Goal: Obtain resource: Obtain resource

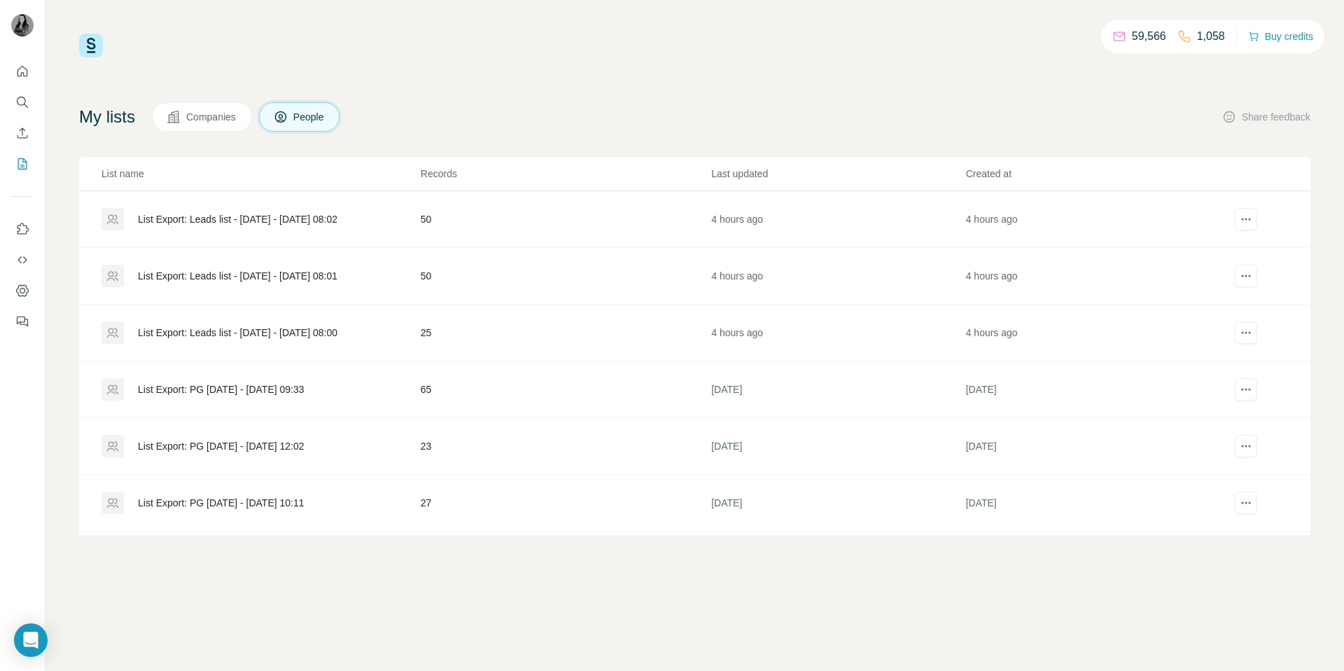
click at [274, 220] on div "List Export: Leads list - [DATE] - [DATE] 08:02" at bounding box center [237, 219] width 199 height 14
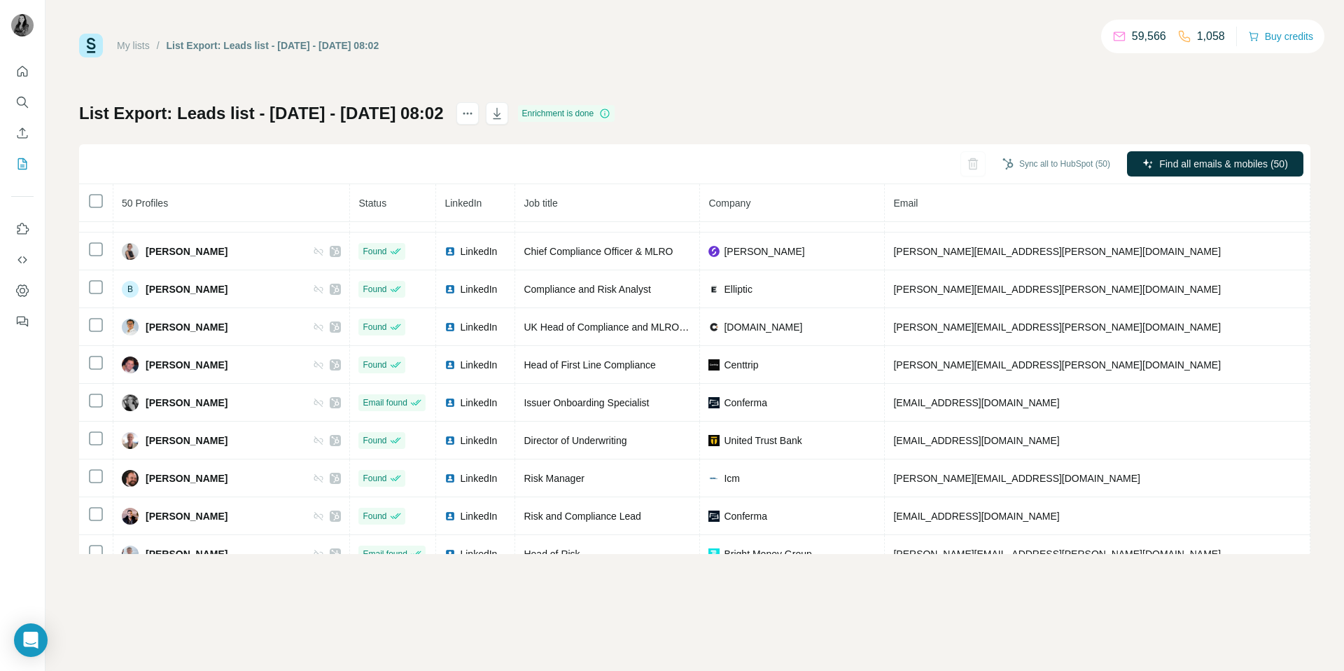
scroll to position [48, 0]
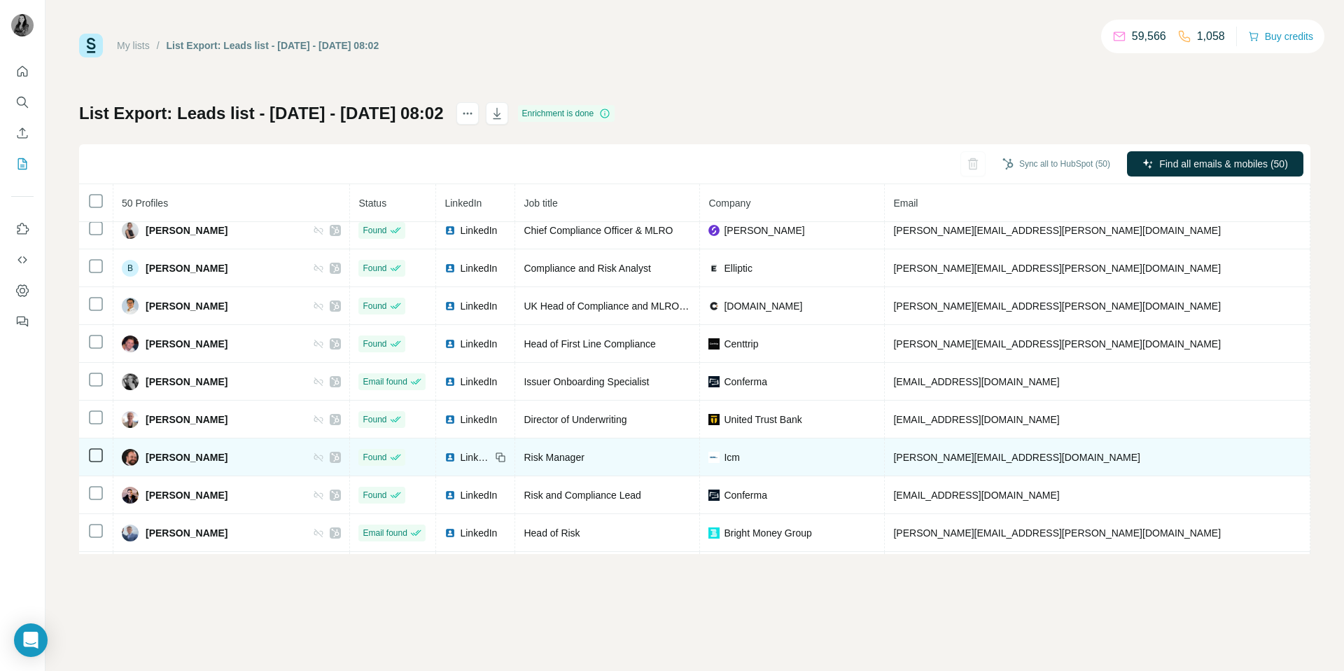
drag, startPoint x: 1147, startPoint y: 461, endPoint x: 1067, endPoint y: 462, distance: 79.8
click at [1310, 462] on td "[PHONE_NUMBER]" at bounding box center [1363, 457] width 106 height 38
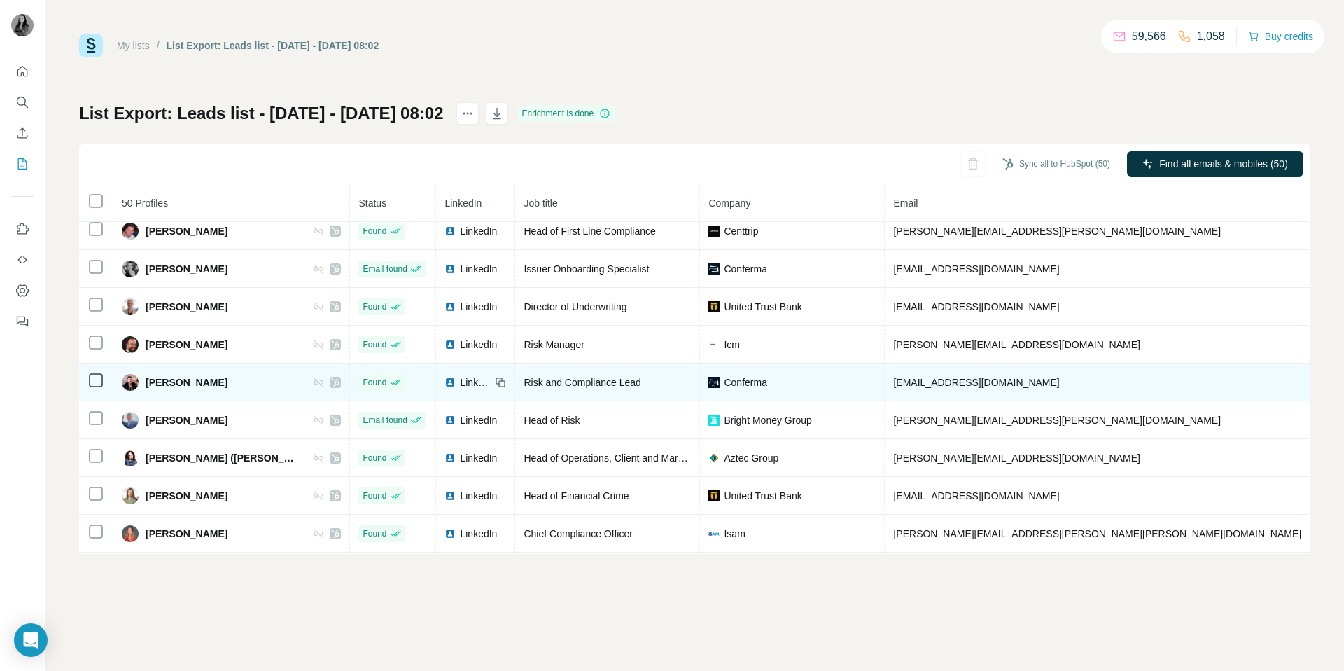
scroll to position [172, 0]
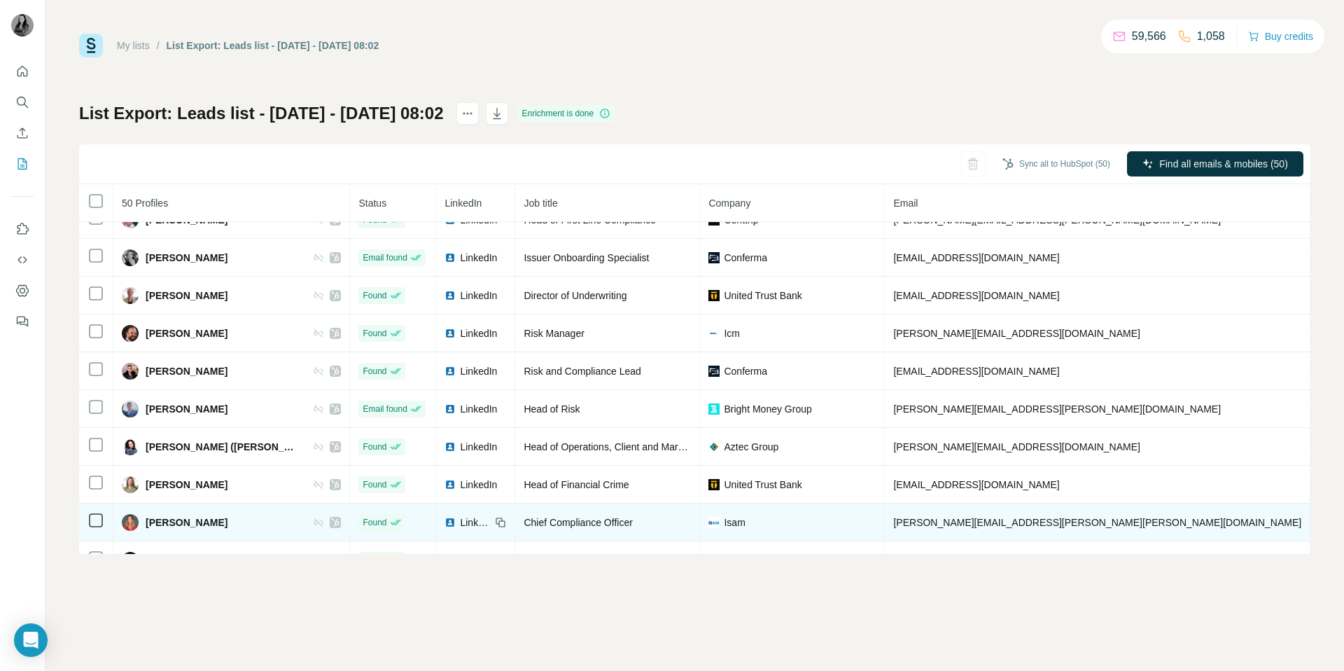
copy span "[PHONE_NUMBER]"
drag, startPoint x: 1146, startPoint y: 523, endPoint x: 1068, endPoint y: 524, distance: 77.7
click at [1310, 524] on td "[PHONE_NUMBER]" at bounding box center [1363, 522] width 106 height 38
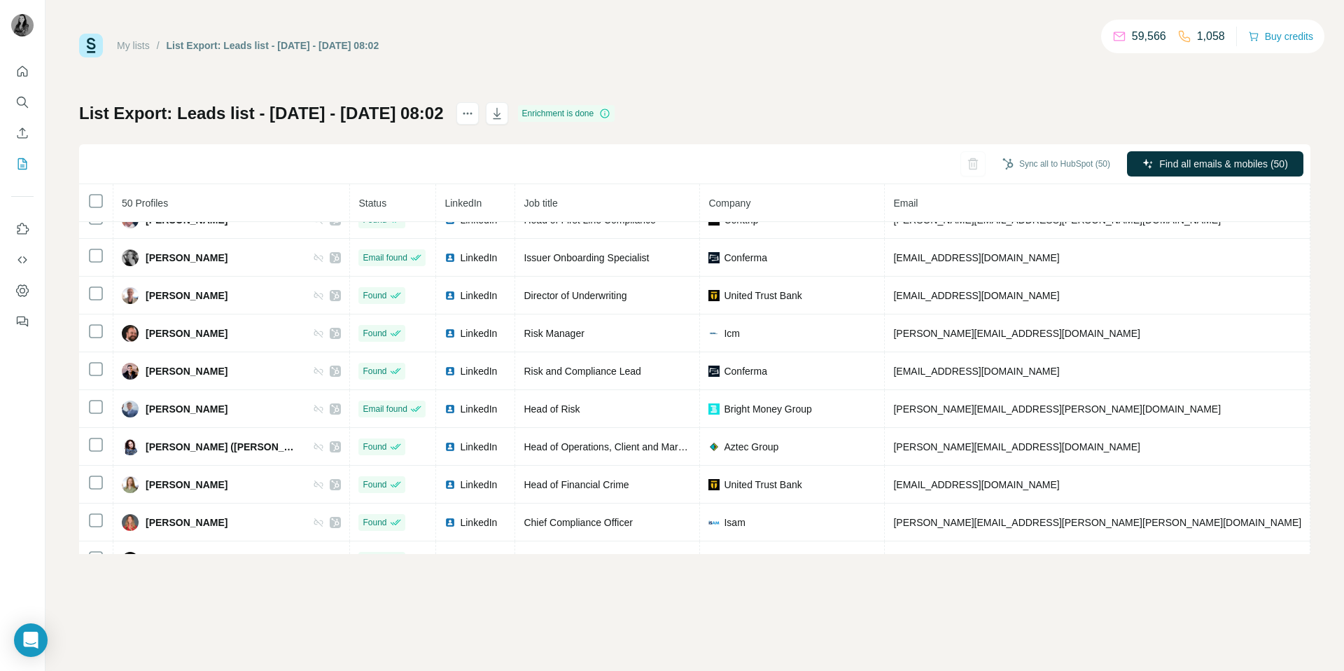
scroll to position [222, 0]
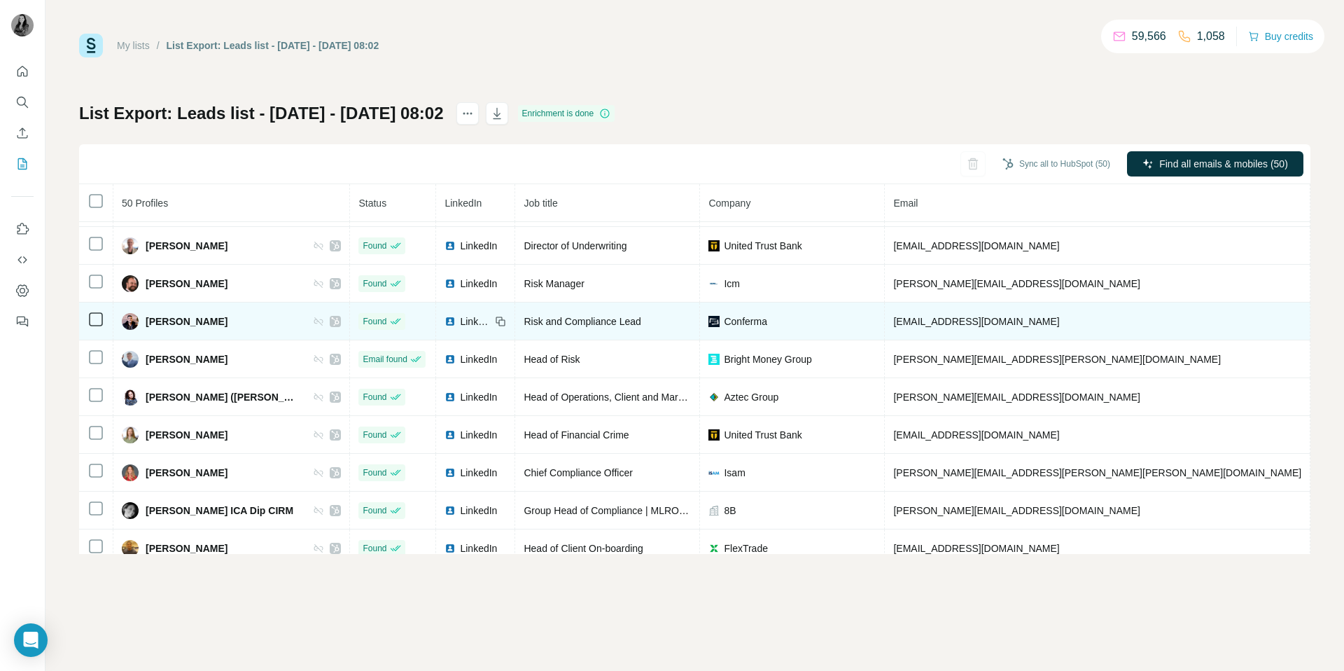
copy span "[PHONE_NUMBER]"
drag, startPoint x: 1151, startPoint y: 324, endPoint x: 1066, endPoint y: 319, distance: 84.8
click at [1310, 320] on td "[PHONE_NUMBER]" at bounding box center [1363, 321] width 106 height 38
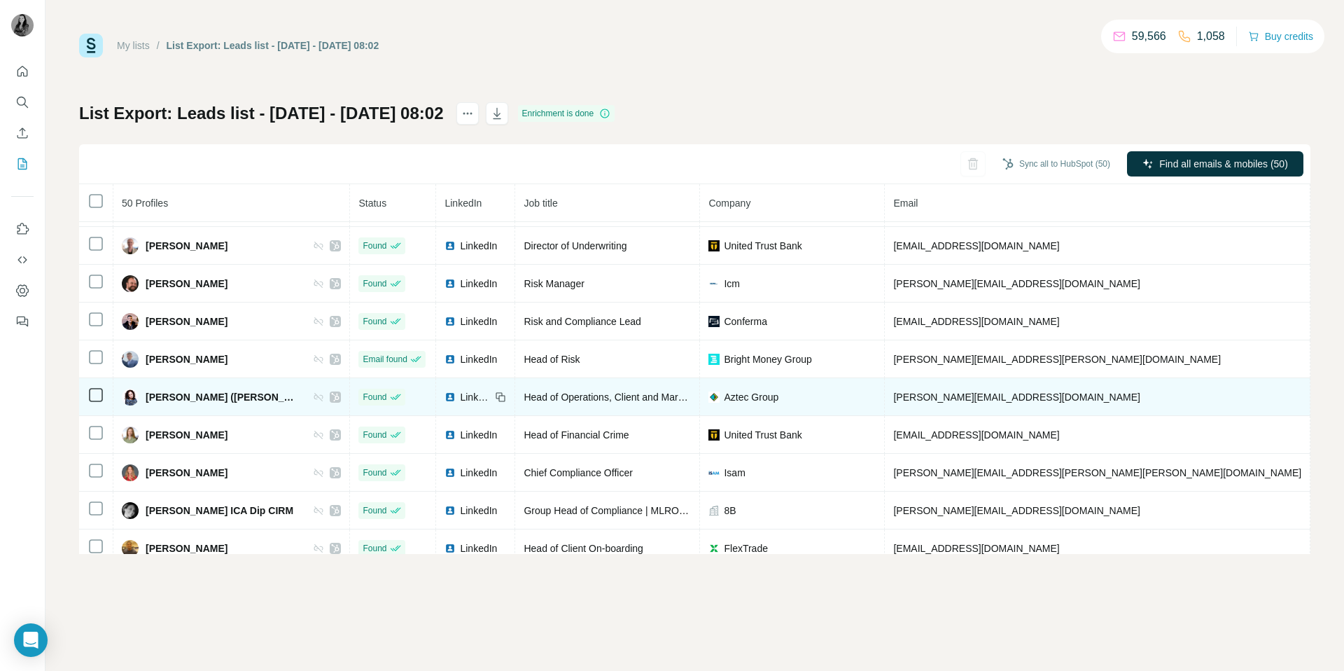
copy span "[PHONE_NUMBER]"
drag, startPoint x: 1147, startPoint y: 398, endPoint x: 1066, endPoint y: 398, distance: 81.2
click at [1310, 398] on td "[PHONE_NUMBER]" at bounding box center [1363, 397] width 106 height 38
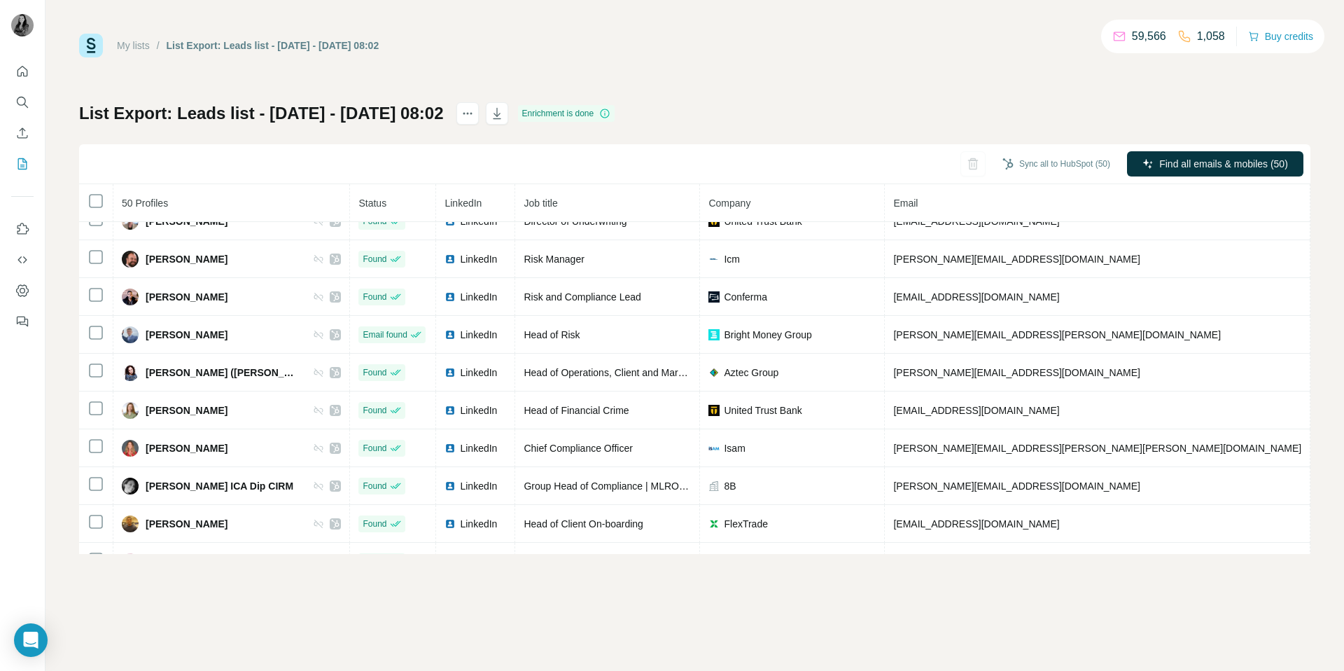
scroll to position [247, 0]
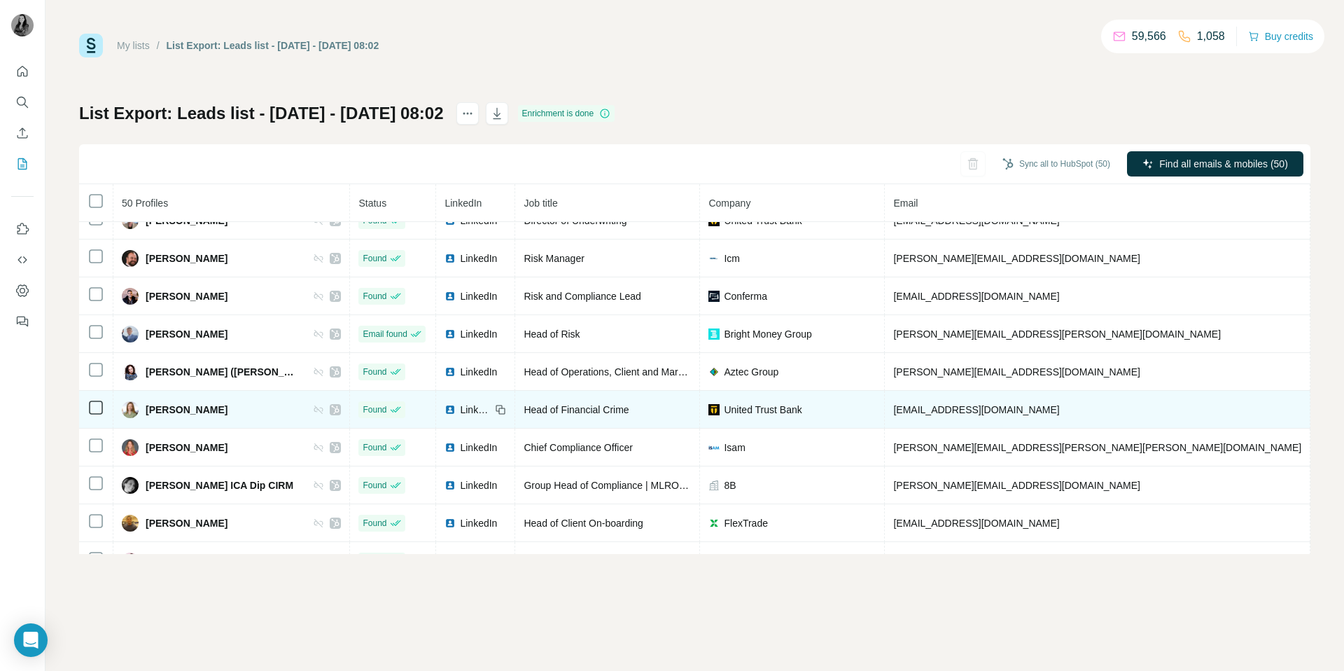
copy span "[PHONE_NUMBER]"
drag, startPoint x: 1138, startPoint y: 411, endPoint x: 1066, endPoint y: 410, distance: 72.1
click at [1310, 411] on td "[PHONE_NUMBER]" at bounding box center [1363, 410] width 106 height 38
copy span "[PHONE_NUMBER]"
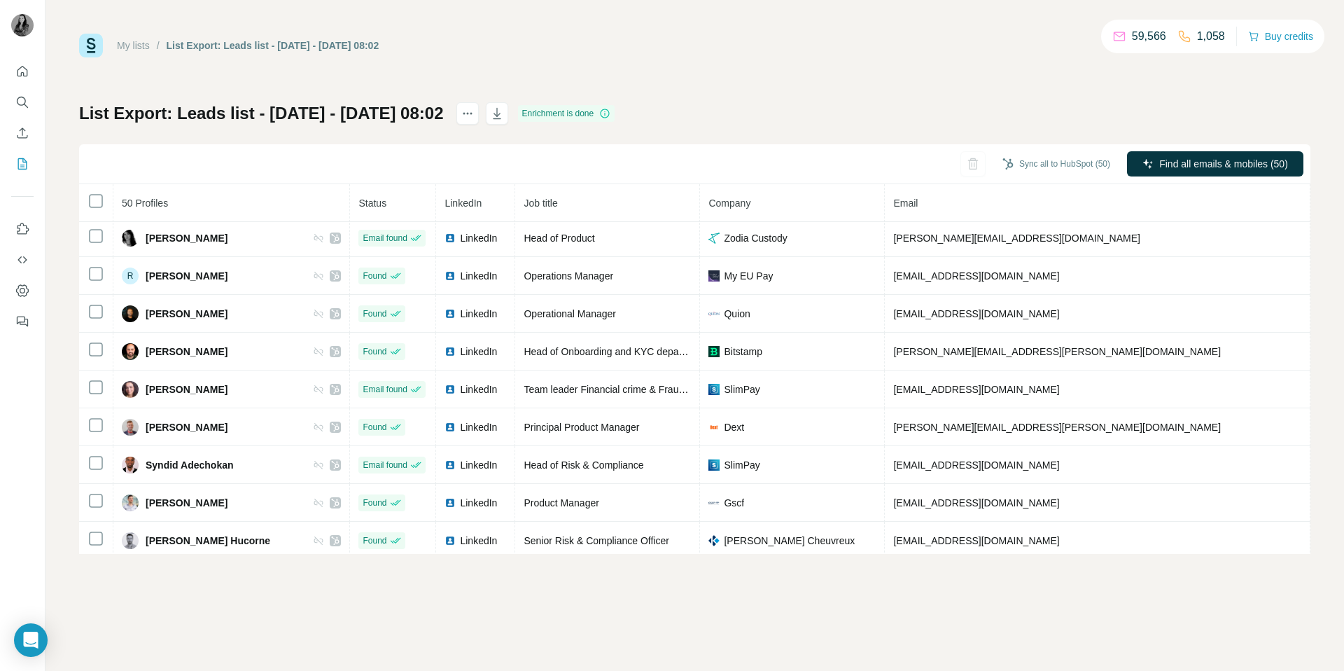
scroll to position [1558, 0]
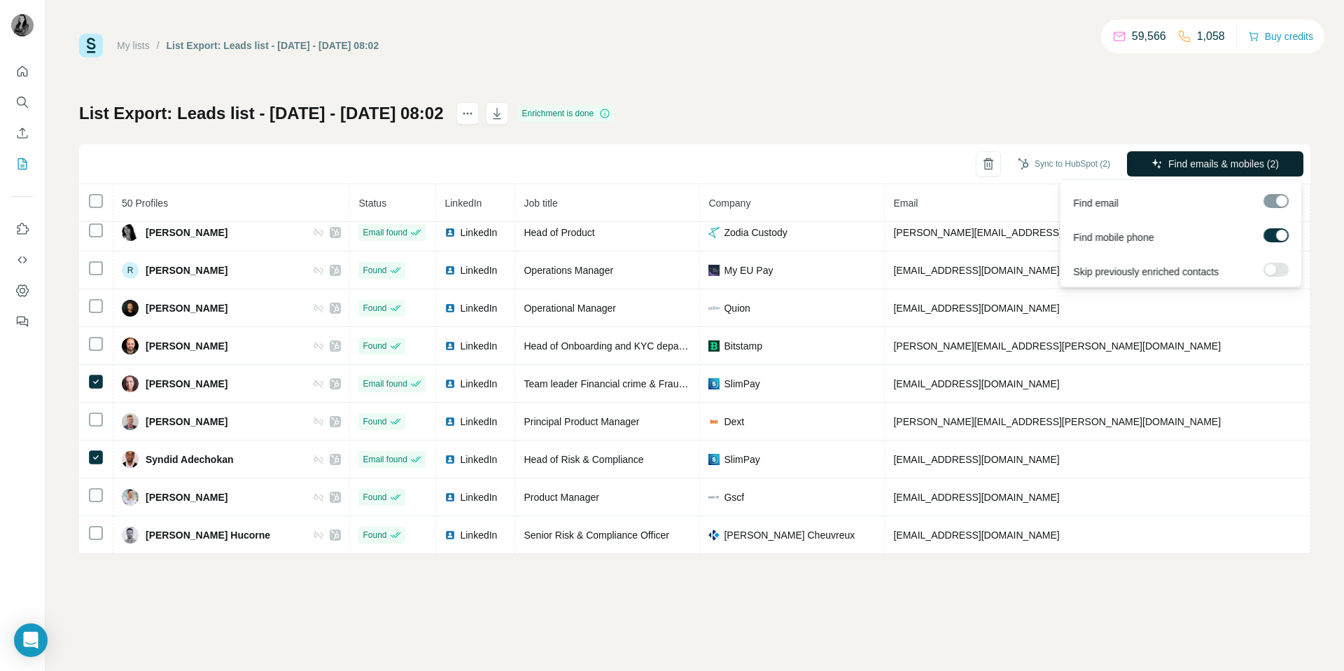
click at [1193, 167] on span "Find emails & mobiles (2)" at bounding box center [1223, 164] width 111 height 14
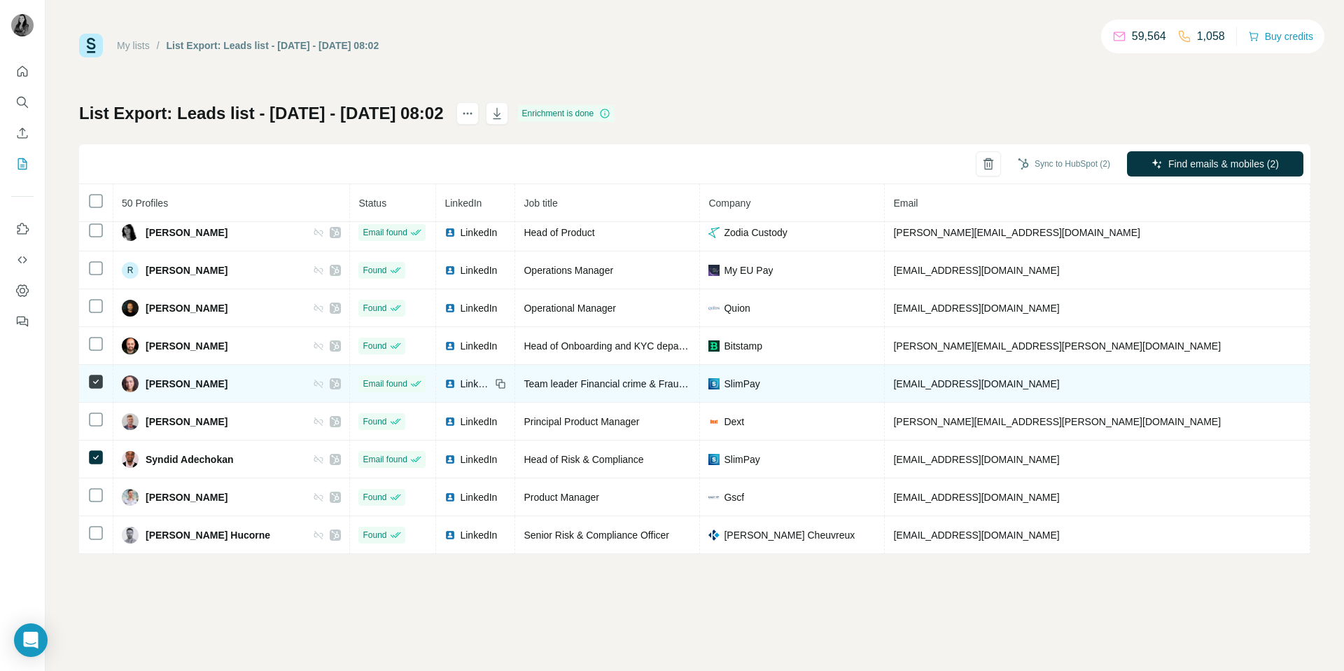
click at [499, 383] on icon at bounding box center [502, 384] width 6 height 6
click at [460, 383] on span "LinkedIn" at bounding box center [475, 384] width 31 height 14
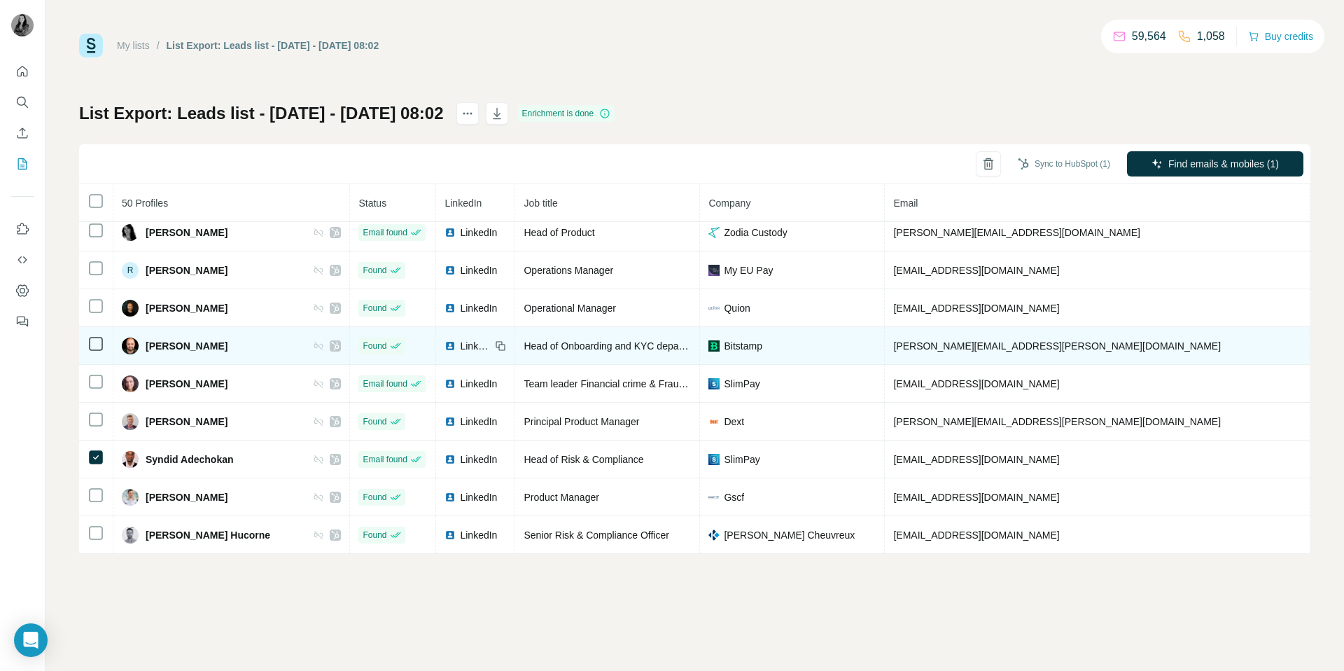
copy span "[PHONE_NUMBER]"
drag, startPoint x: 1141, startPoint y: 349, endPoint x: 1062, endPoint y: 347, distance: 79.1
click at [1310, 349] on td "[PHONE_NUMBER]" at bounding box center [1363, 346] width 106 height 38
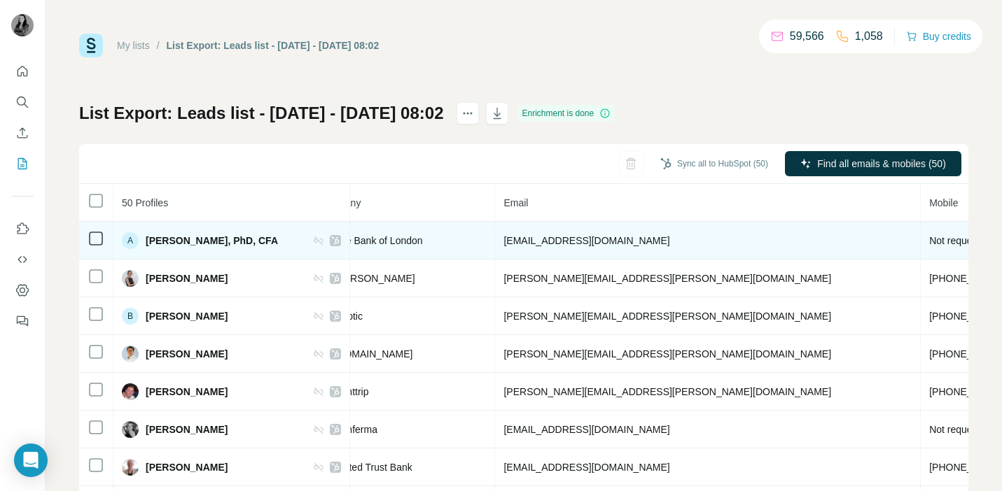
scroll to position [0, 391]
click at [920, 247] on td "Not requested" at bounding box center [973, 241] width 106 height 38
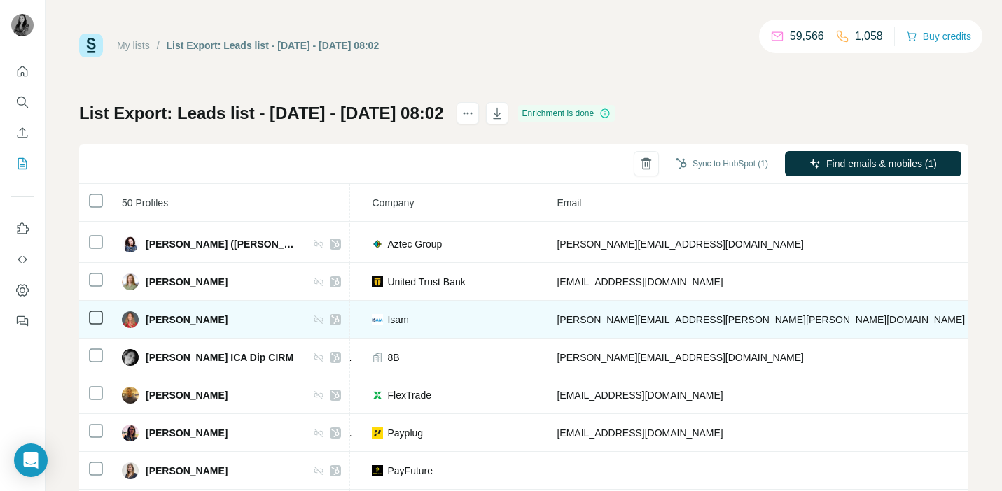
scroll to position [374, 345]
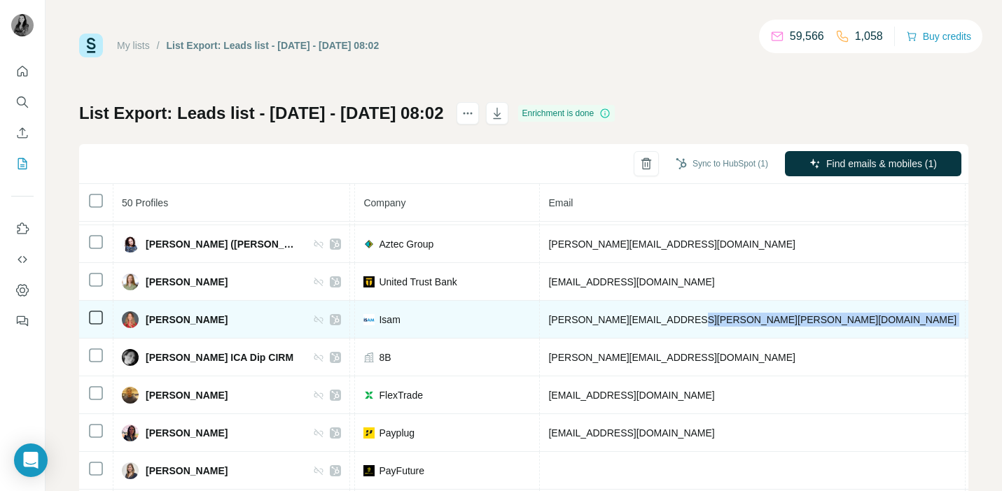
drag, startPoint x: 807, startPoint y: 317, endPoint x: 708, endPoint y: 316, distance: 99.4
click at [708, 317] on tr "Katie Christensen Found LinkedIn Chief Compliance Officer Isam katie.christense…" at bounding box center [546, 320] width 1624 height 38
copy tr "[PHONE_NUMBER]"
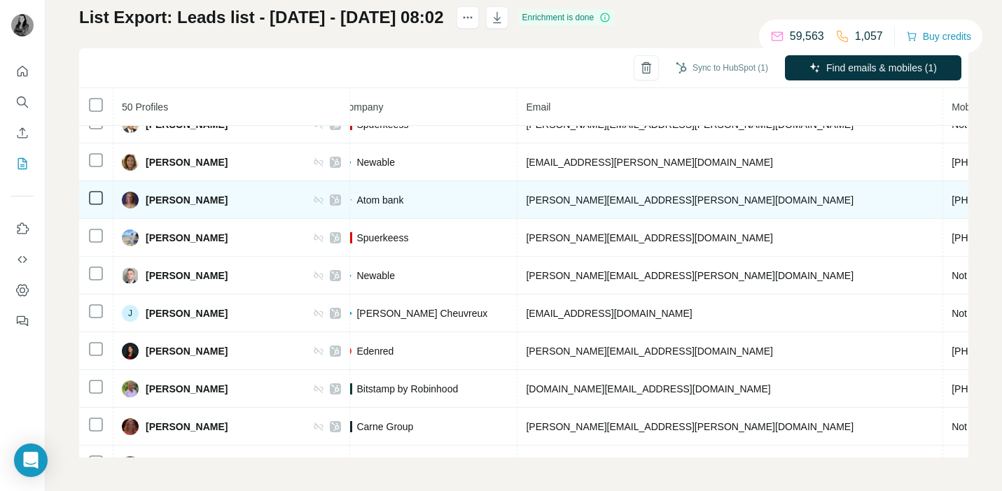
scroll to position [1192, 367]
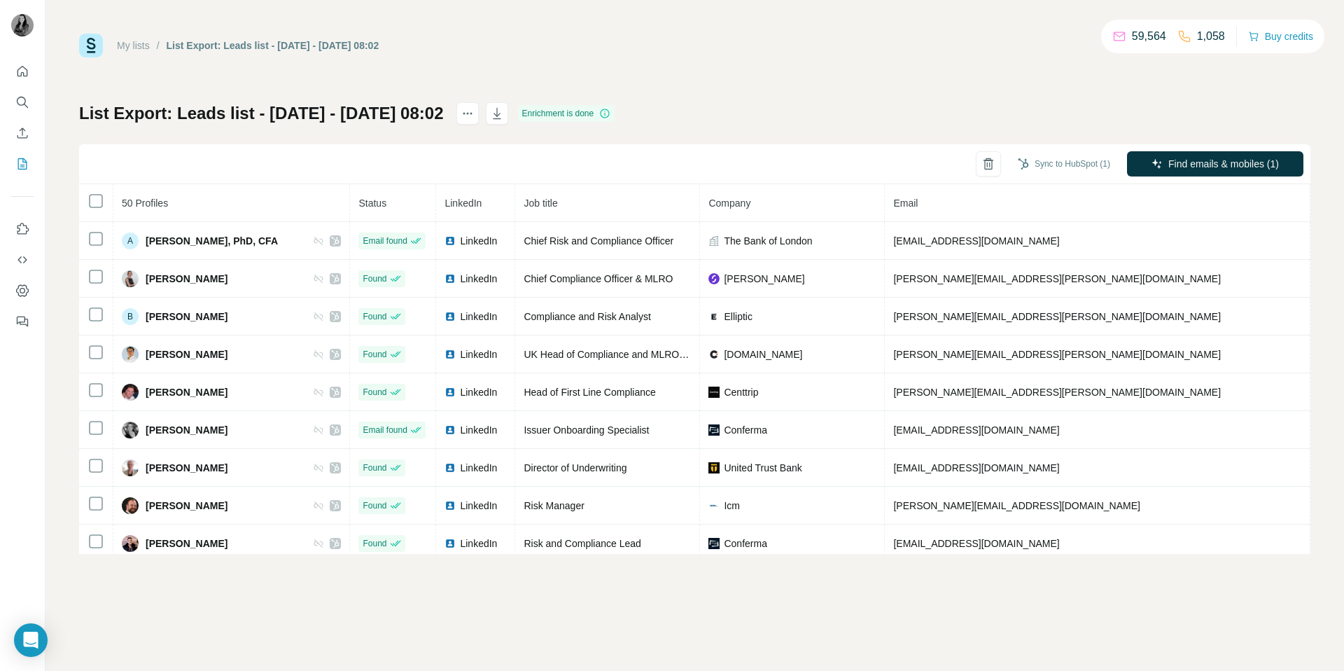
scroll to position [1558, 0]
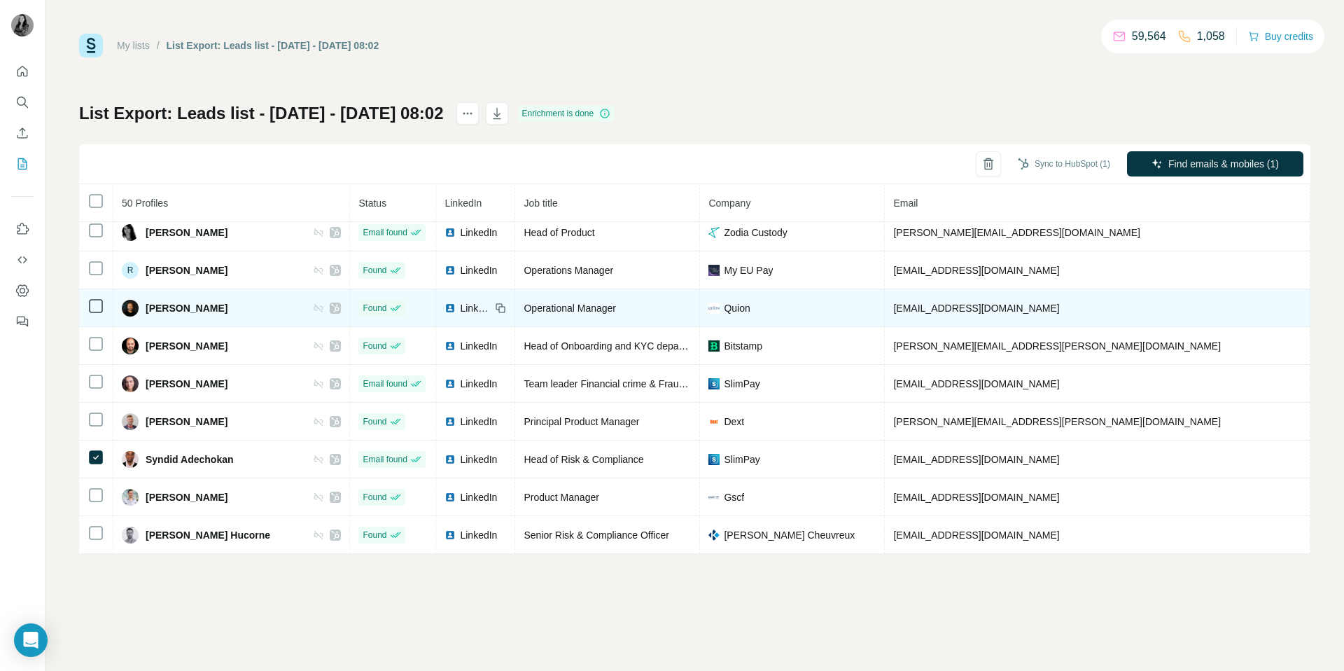
click at [1039, 314] on td "[EMAIL_ADDRESS][DOMAIN_NAME]" at bounding box center [1098, 308] width 426 height 38
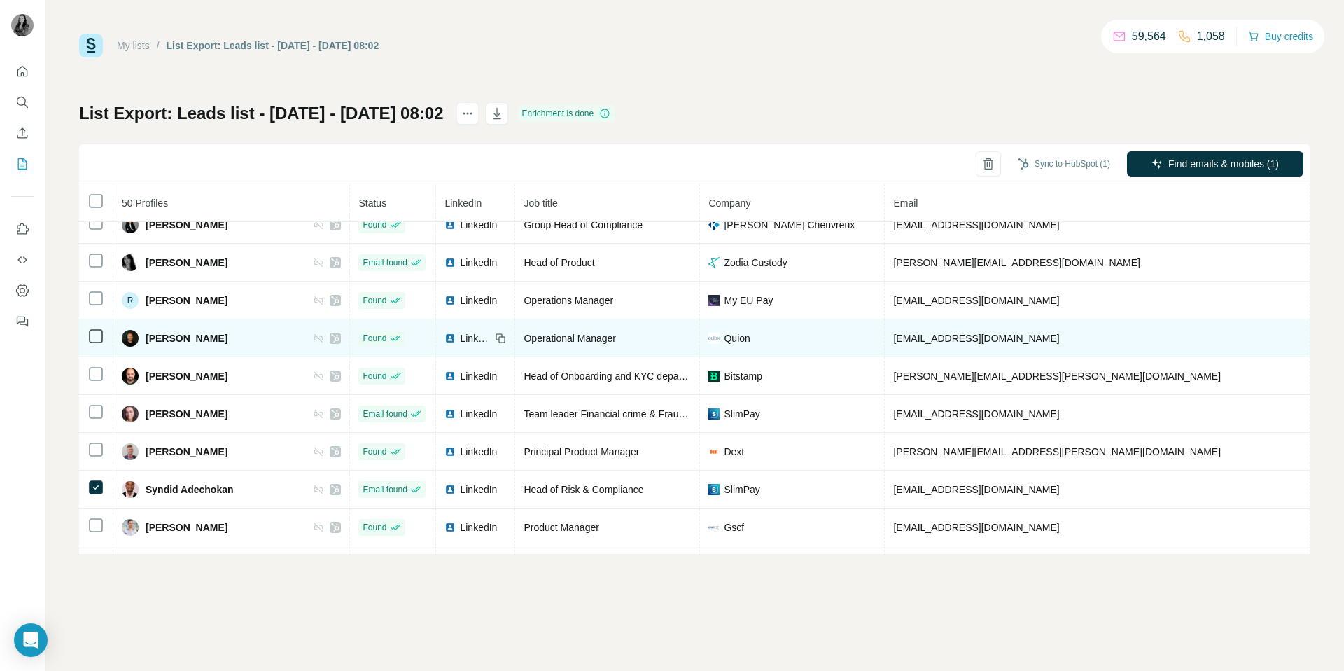
scroll to position [1529, 0]
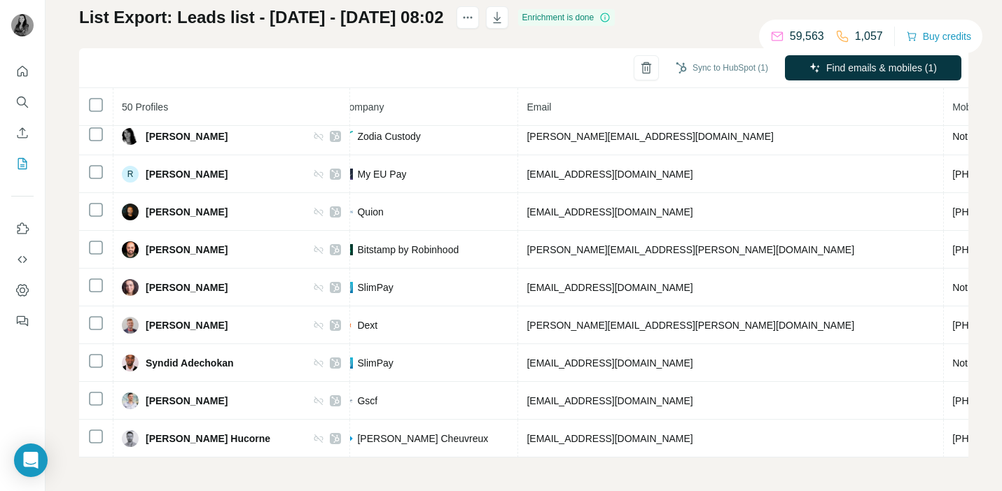
scroll to position [0, 367]
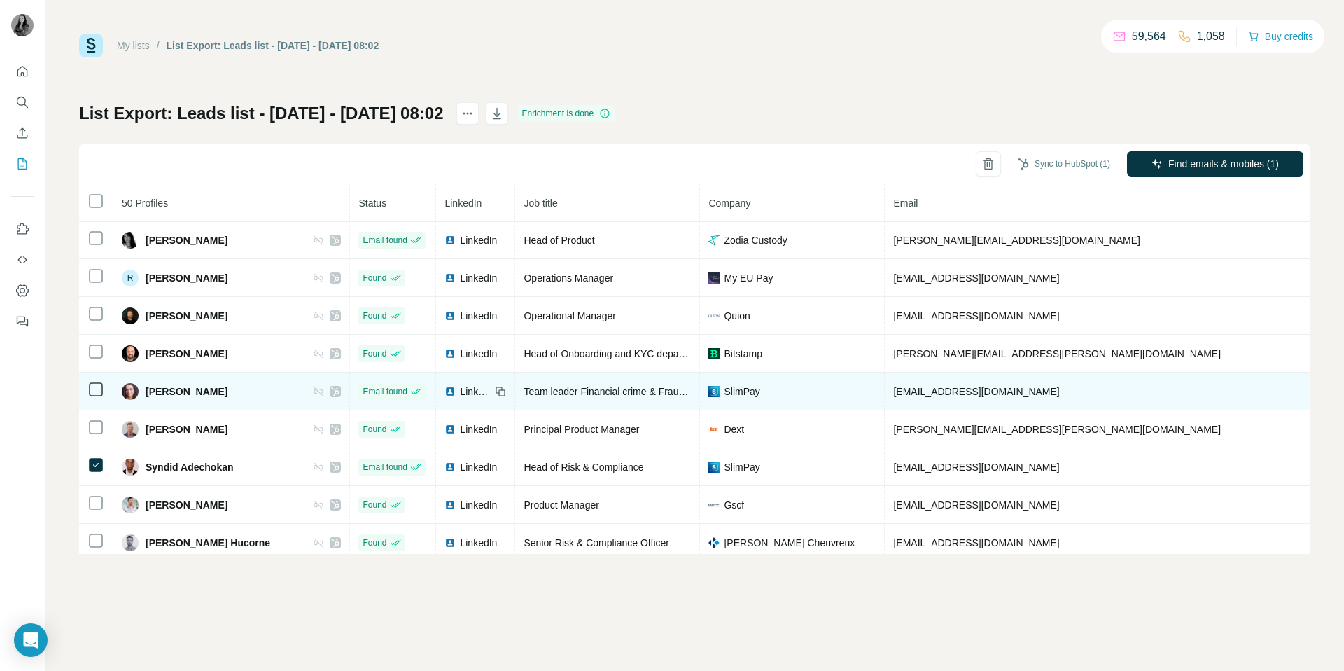
scroll to position [1558, 0]
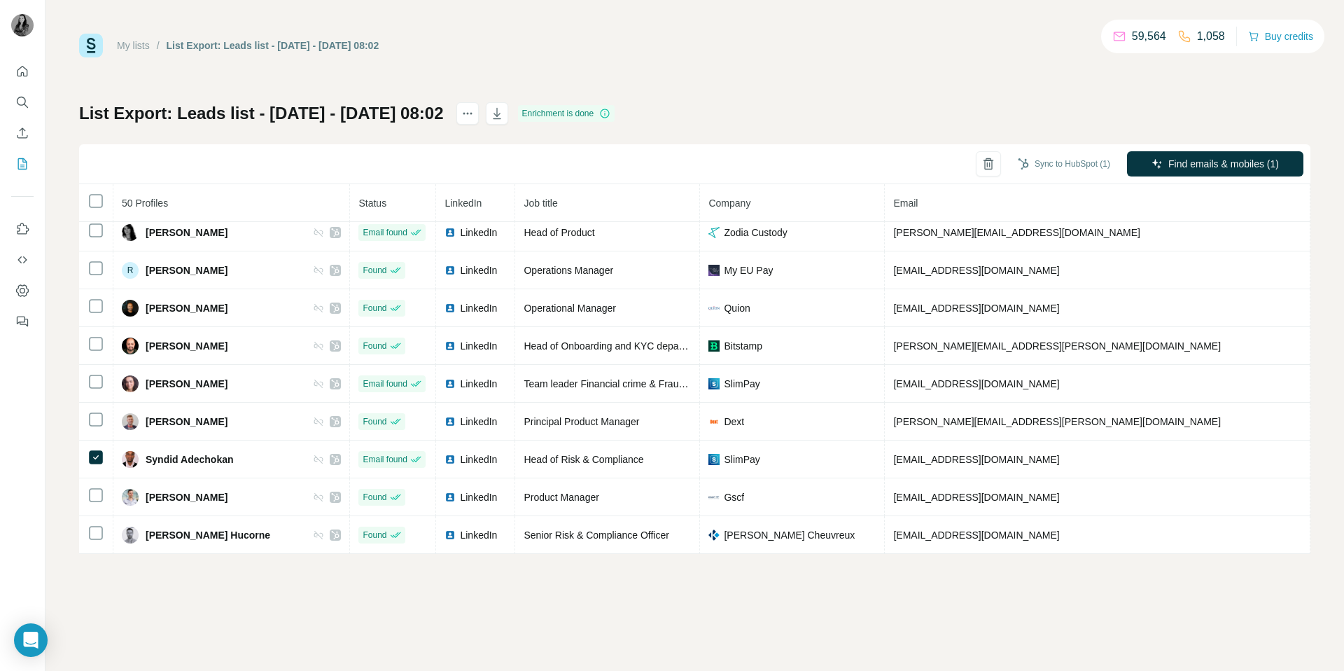
click at [127, 45] on link "My lists" at bounding box center [133, 45] width 33 height 11
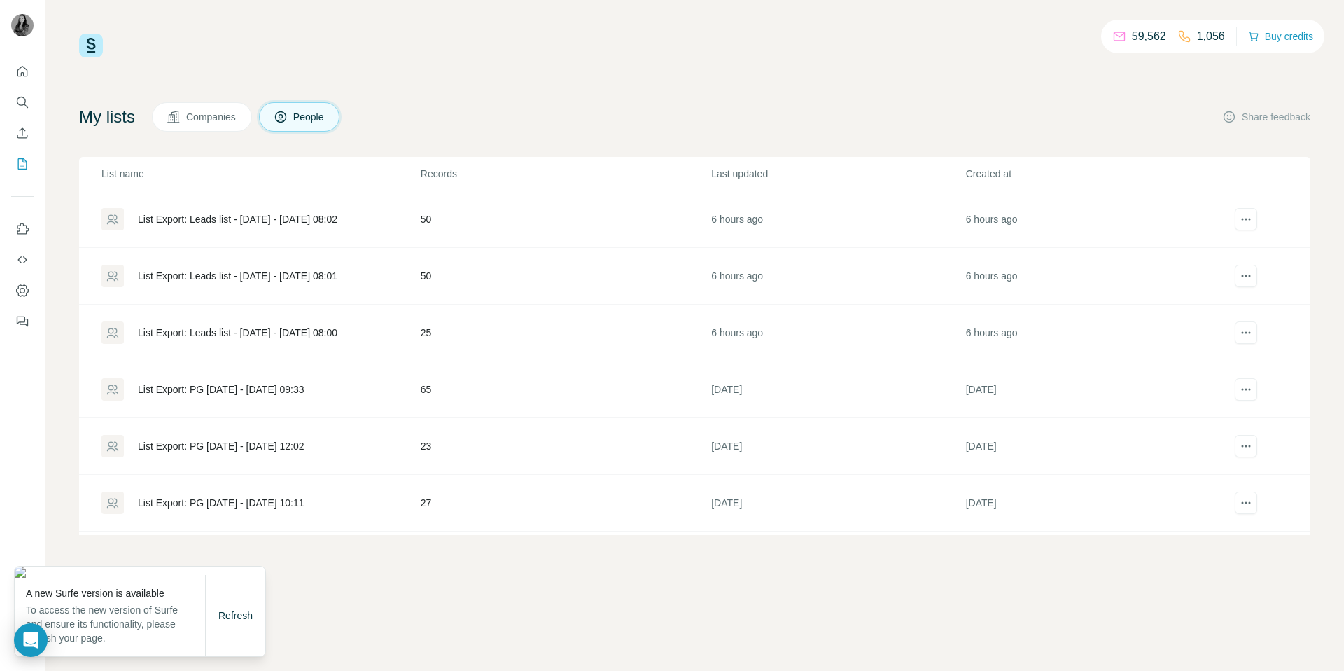
click at [278, 218] on div "List Export: Leads list - [DATE] - [DATE] 08:02" at bounding box center [237, 219] width 199 height 14
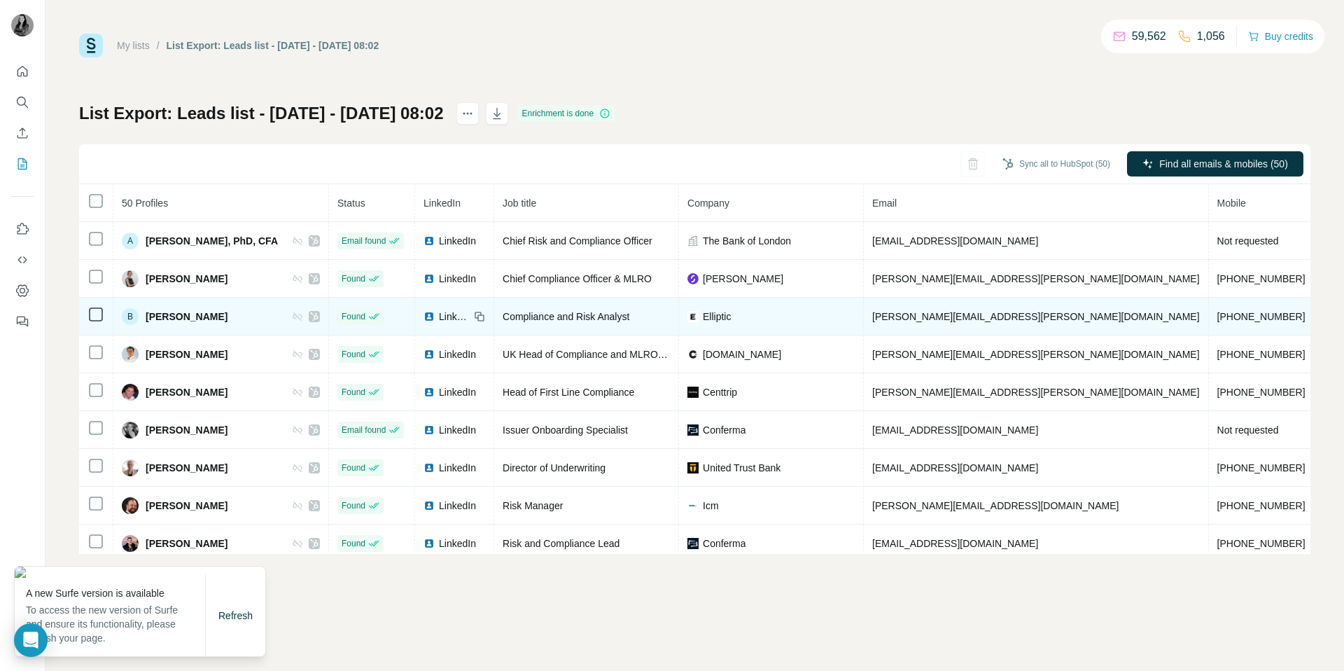
click at [439, 315] on span "LinkedIn" at bounding box center [454, 316] width 31 height 14
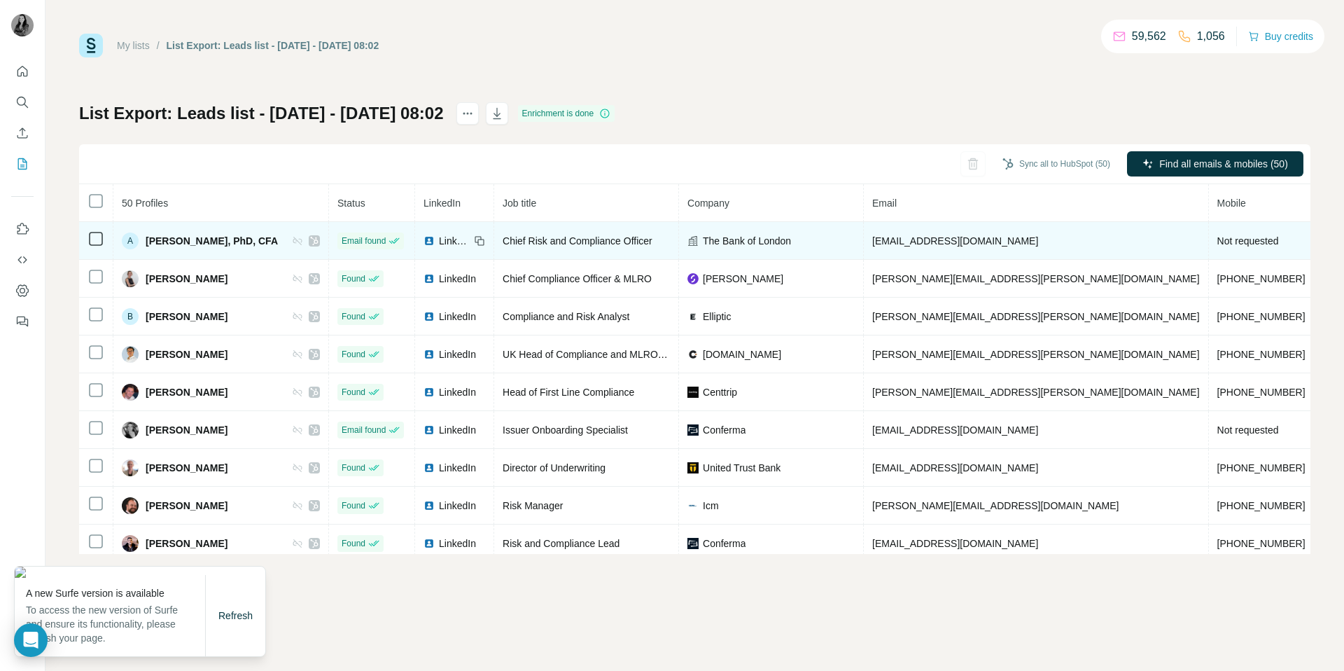
click at [439, 239] on span "LinkedIn" at bounding box center [454, 241] width 31 height 14
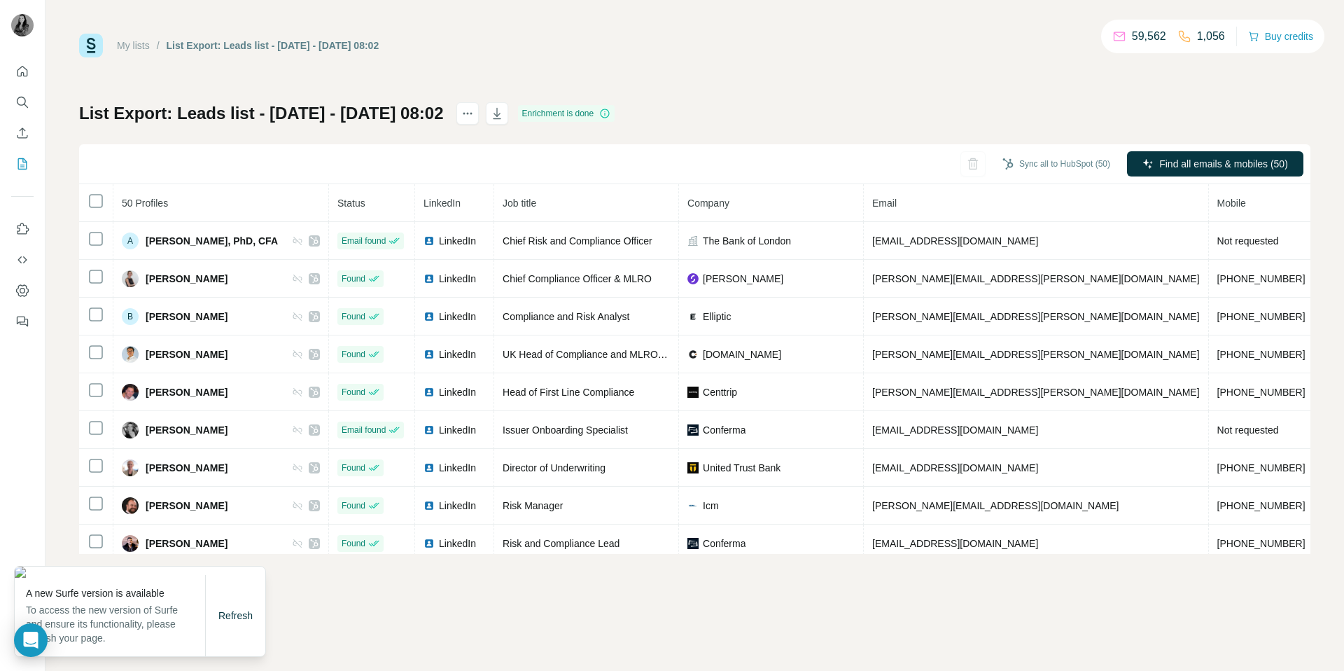
click at [503, 631] on div "My lists / List Export: Leads list - [DATE] - [DATE] 08:02 59,562 1,056 Buy cre…" at bounding box center [694, 335] width 1298 height 671
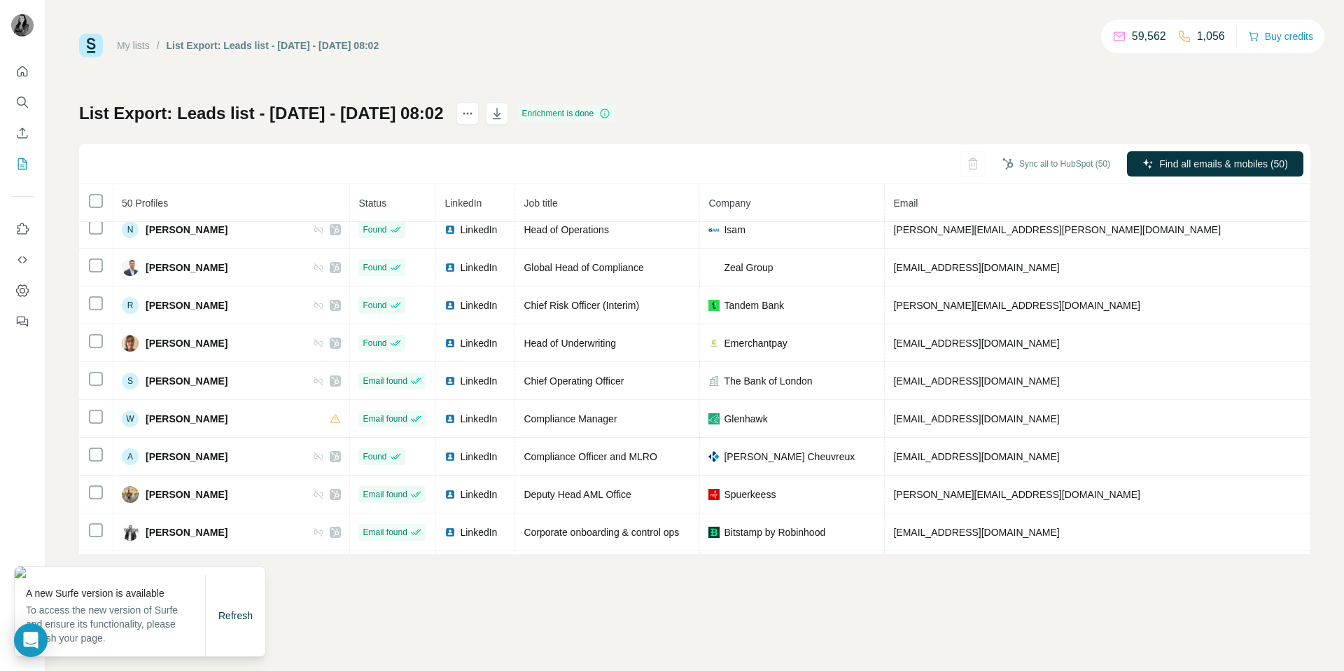
scroll to position [756, 0]
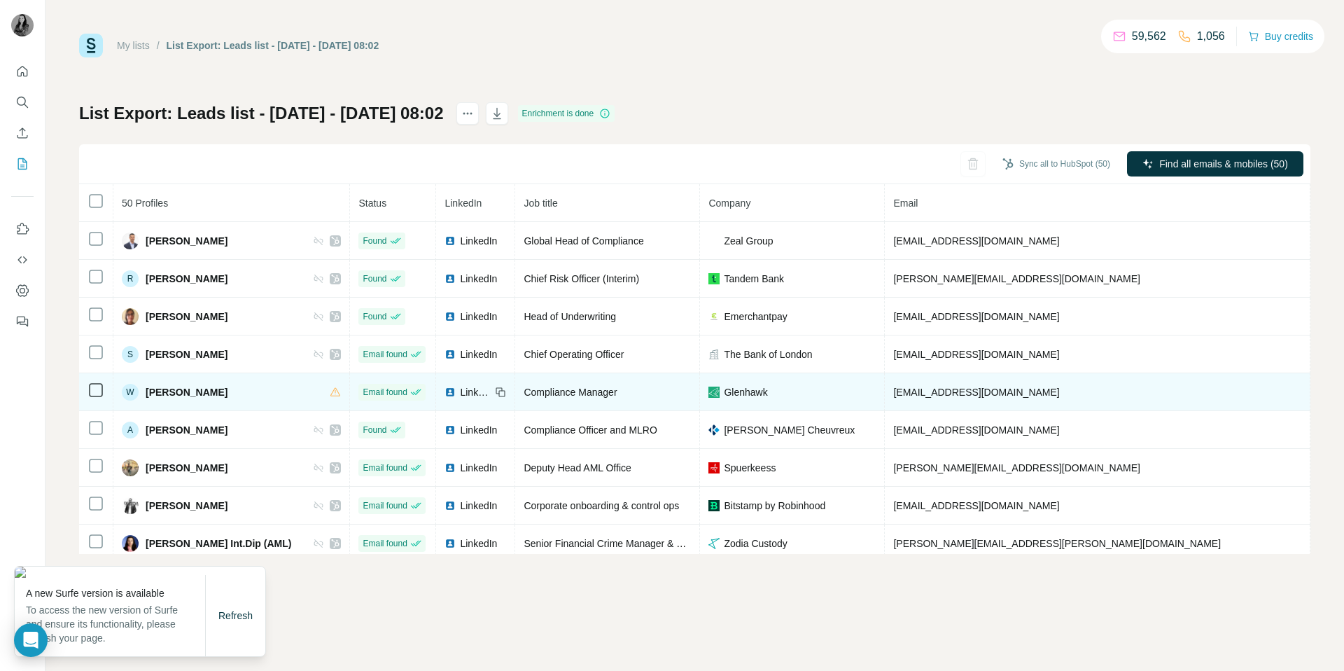
click at [460, 390] on span "LinkedIn" at bounding box center [475, 392] width 31 height 14
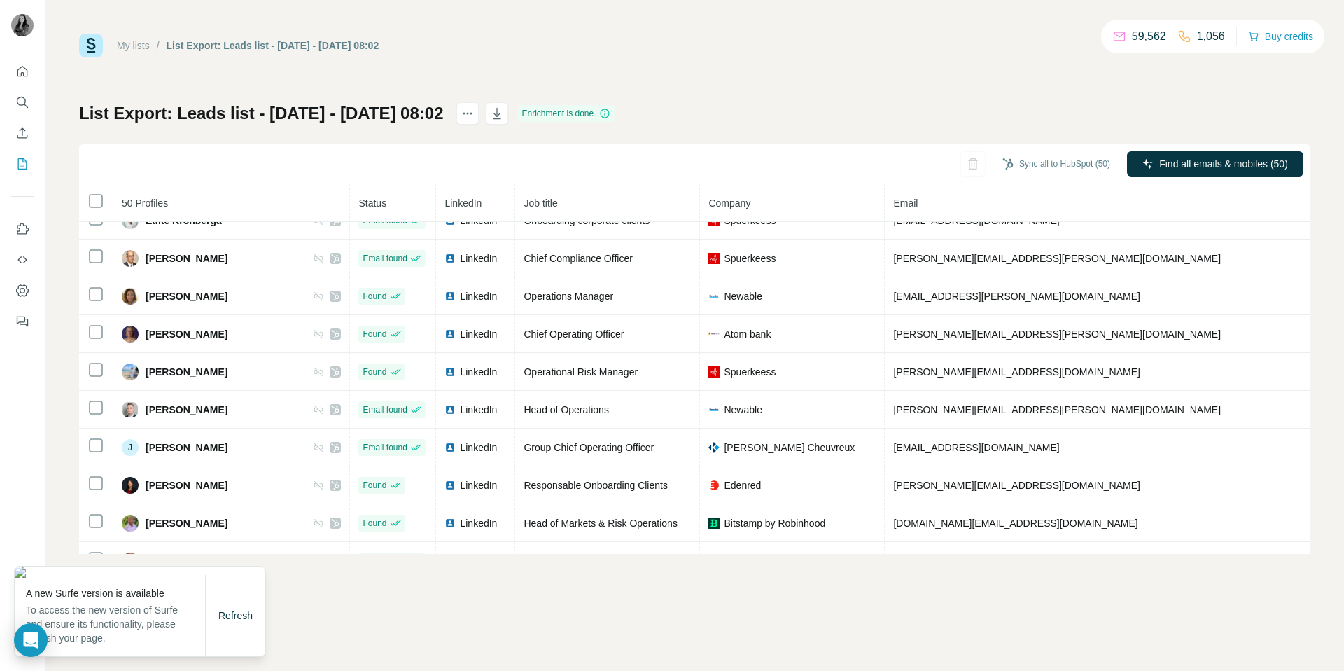
scroll to position [1156, 0]
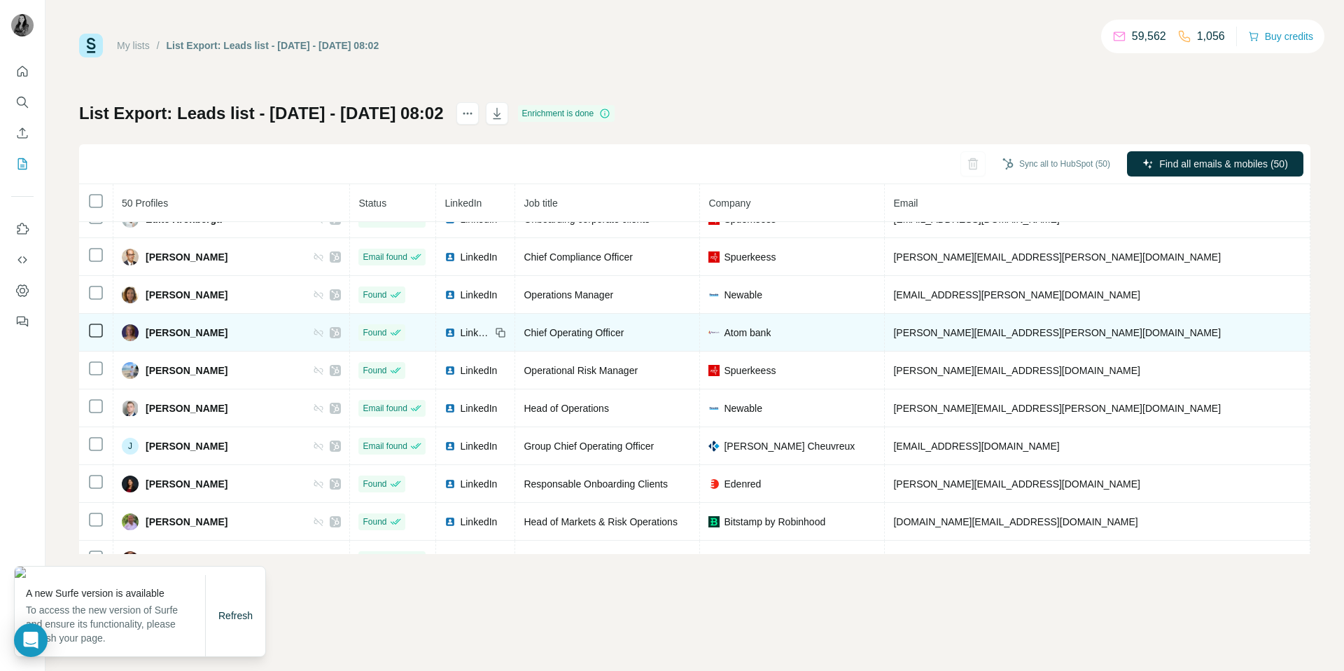
click at [460, 329] on span "LinkedIn" at bounding box center [475, 332] width 31 height 14
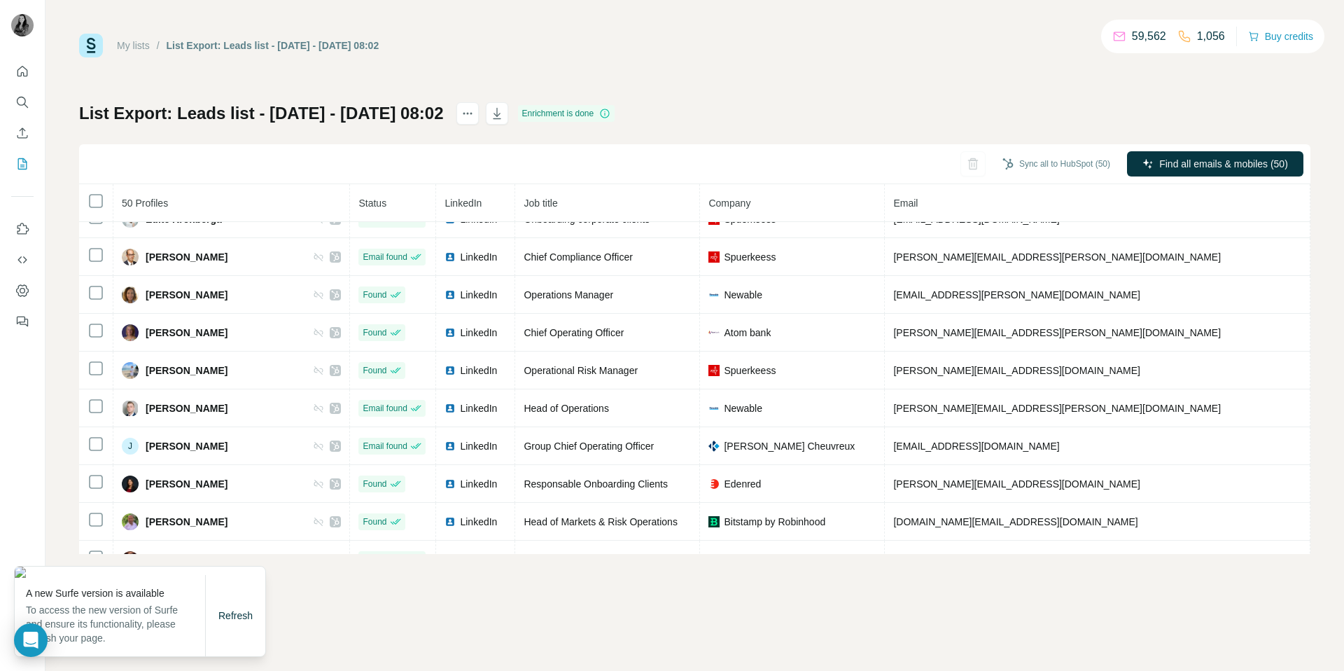
click at [747, 576] on div "My lists / List Export: Leads list - [DATE] - [DATE] 08:02 59,562 1,056 Buy cre…" at bounding box center [694, 335] width 1298 height 671
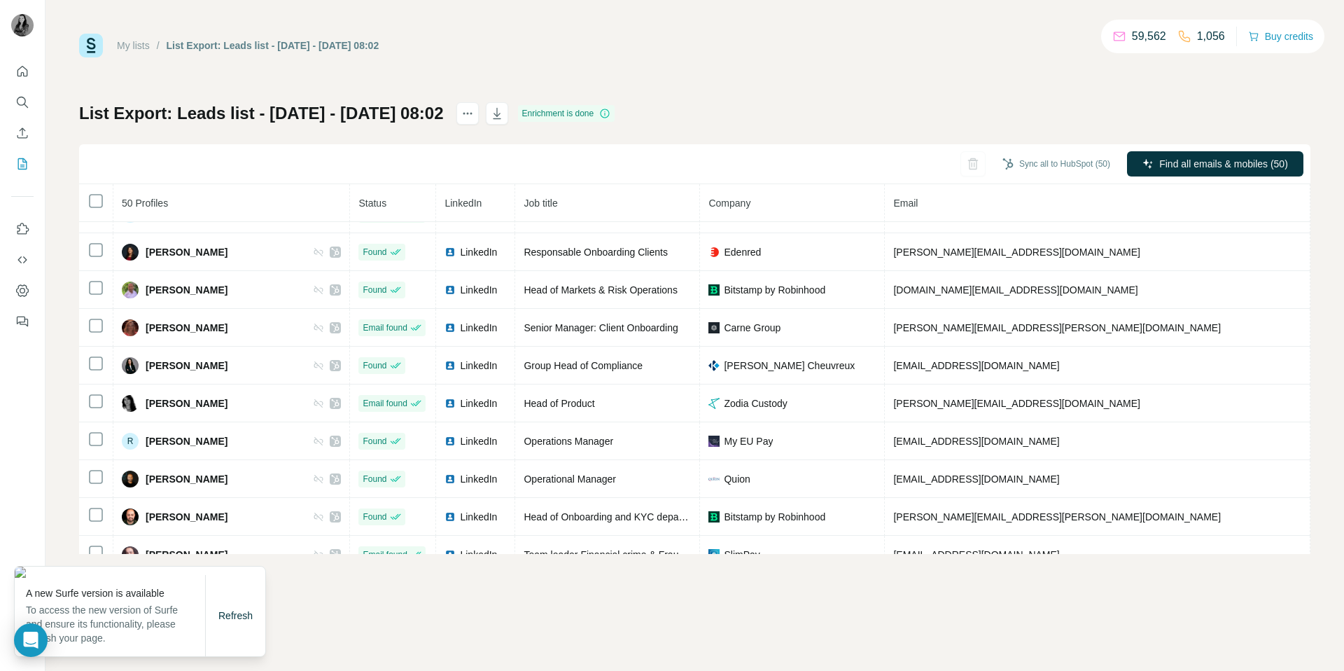
scroll to position [1378, 0]
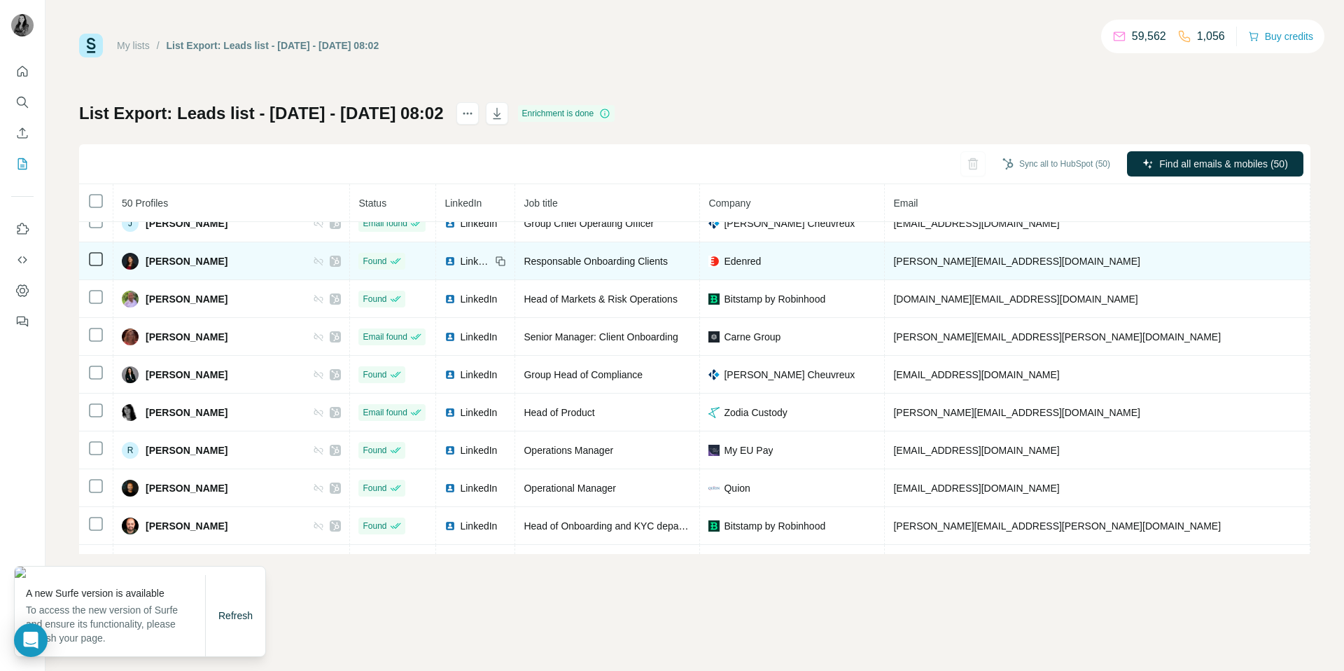
copy span "[PHONE_NUMBER]"
drag, startPoint x: 1141, startPoint y: 261, endPoint x: 1070, endPoint y: 260, distance: 71.4
click at [1319, 260] on span "[PHONE_NUMBER]" at bounding box center [1363, 260] width 88 height 11
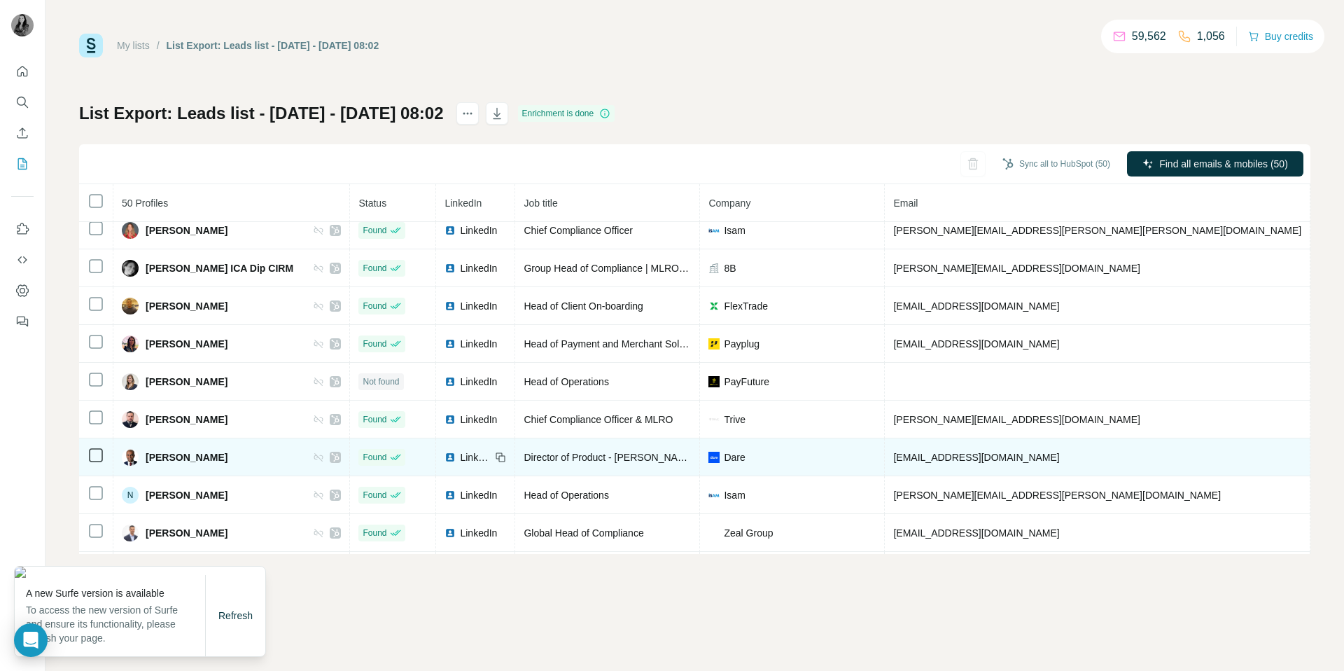
scroll to position [459, 0]
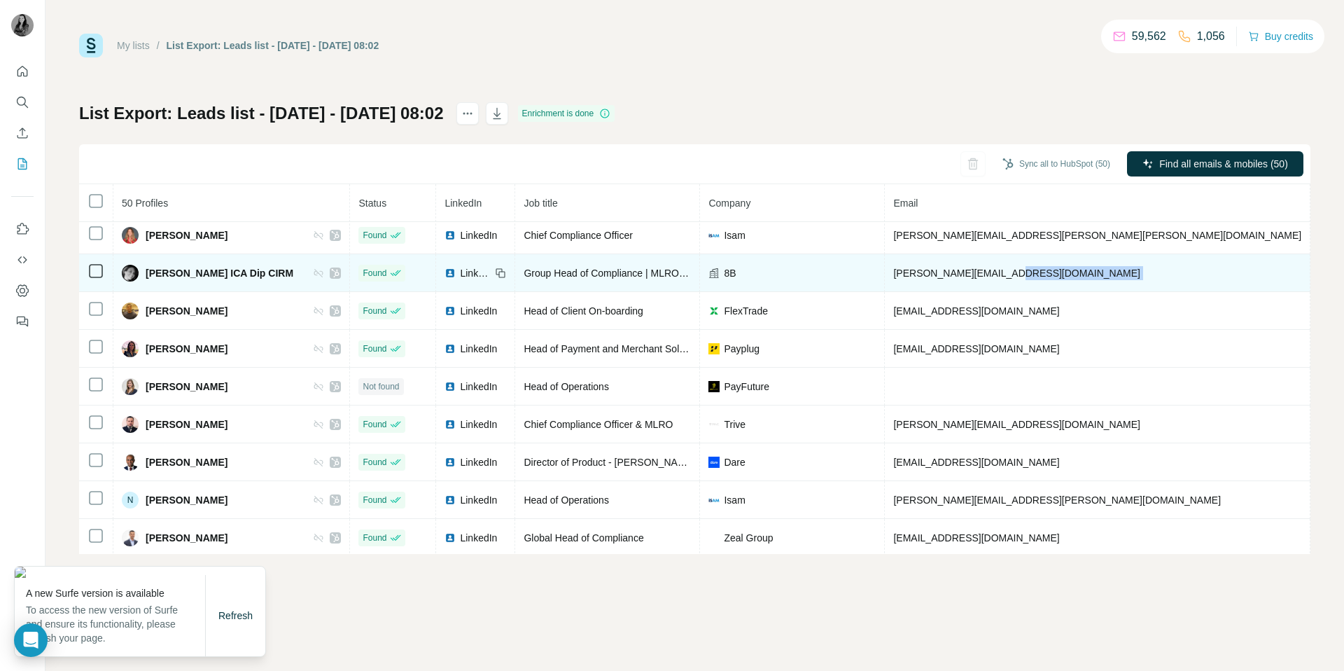
copy tr "[PHONE_NUMBER]"
drag, startPoint x: 1153, startPoint y: 276, endPoint x: 1060, endPoint y: 273, distance: 93.1
click at [1060, 273] on tr "[PERSON_NAME] ICA Dip CIRM Found LinkedIn Group Head of Compliance | MLRO | Leg…" at bounding box center [891, 273] width 1624 height 38
